Goal: Purchase product/service

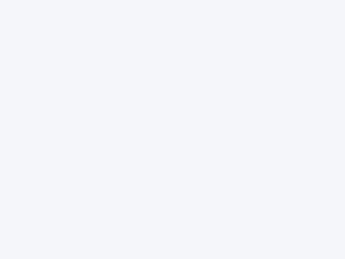
click at [173, 129] on div at bounding box center [172, 129] width 345 height 259
